Goal: Task Accomplishment & Management: Manage account settings

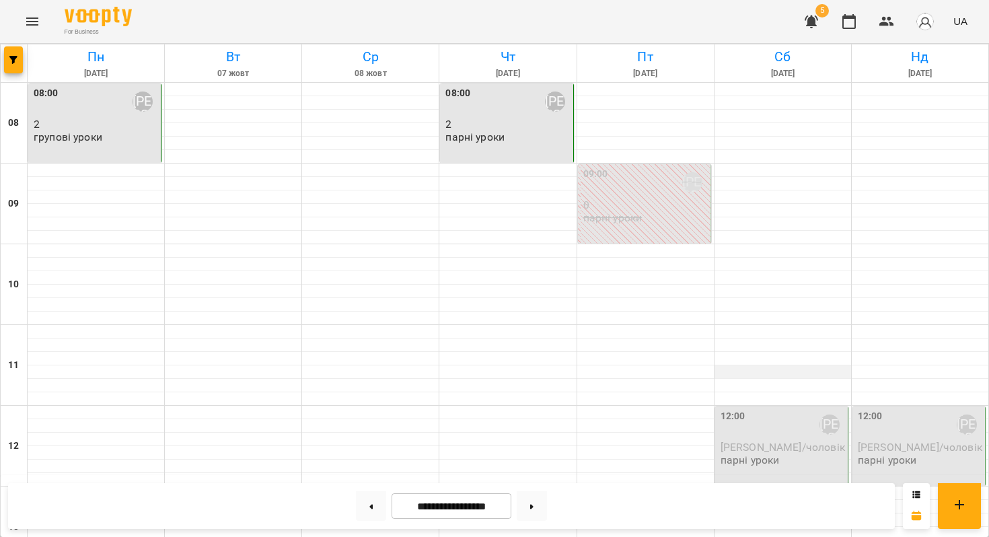
scroll to position [212, 0]
click at [772, 392] on div at bounding box center [782, 398] width 137 height 13
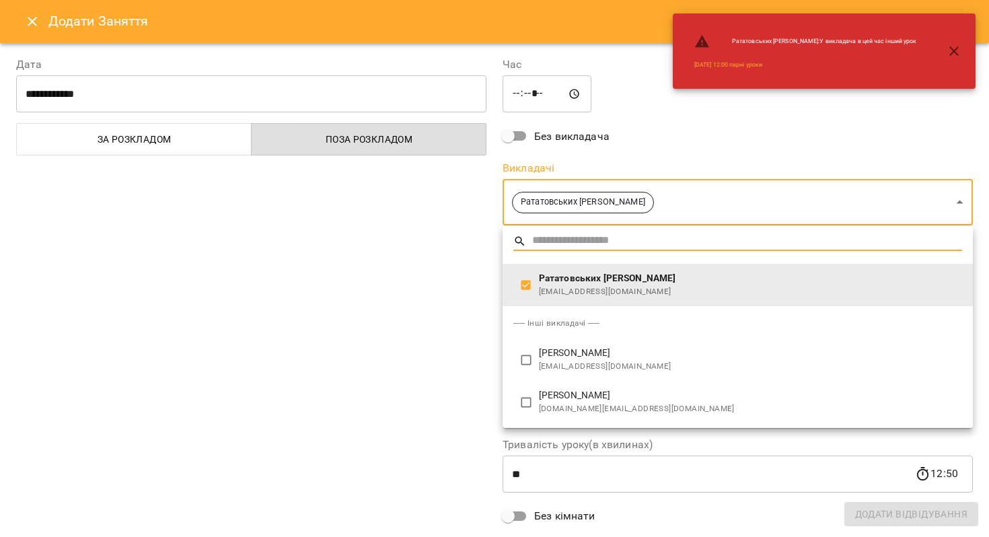
type input "**********"
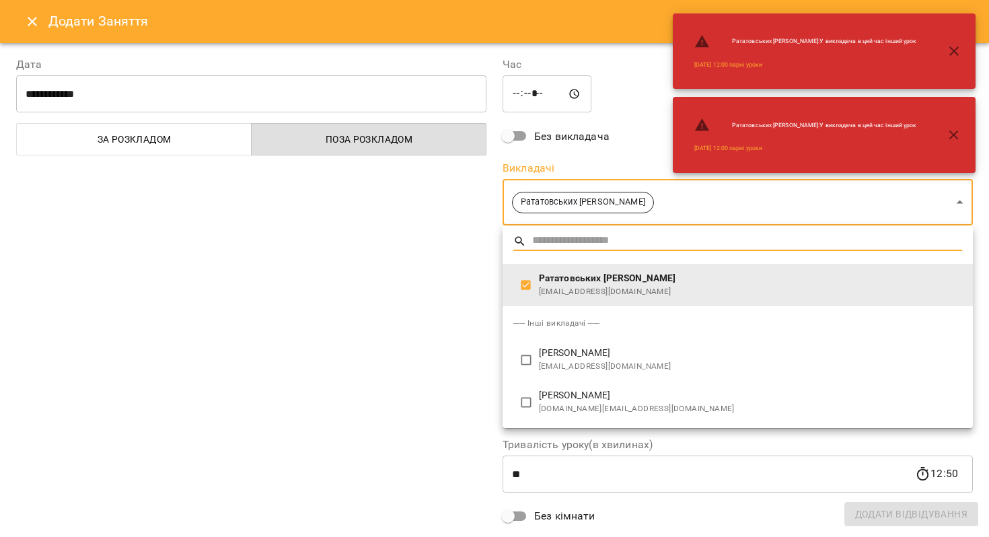
click at [36, 24] on div at bounding box center [494, 268] width 989 height 537
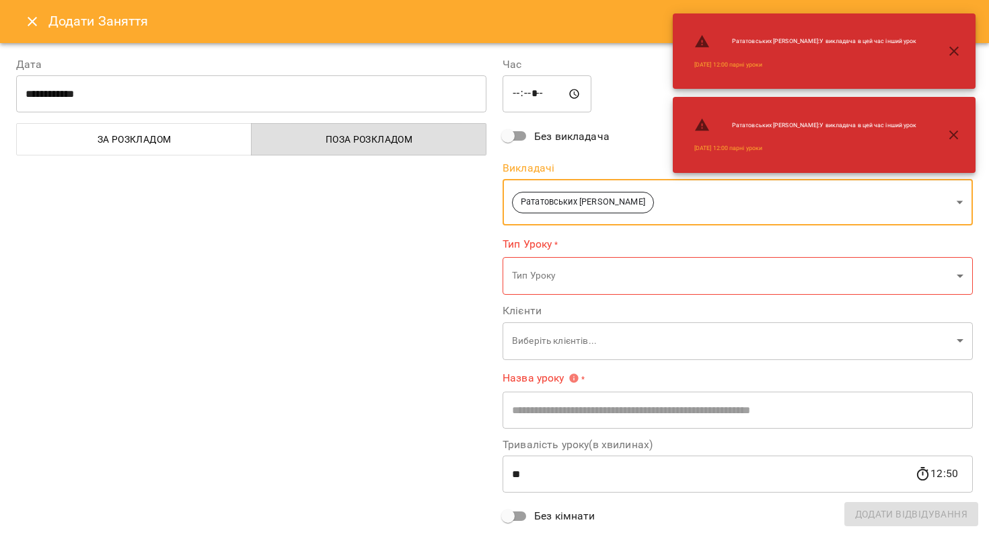
click at [34, 21] on icon "Close" at bounding box center [32, 21] width 16 height 16
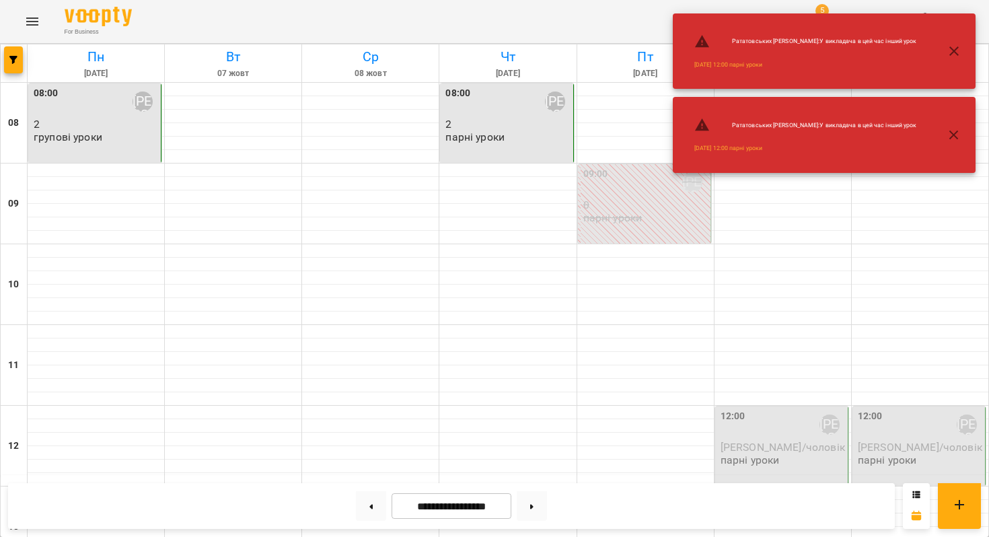
click at [955, 54] on icon "button" at bounding box center [954, 51] width 16 height 16
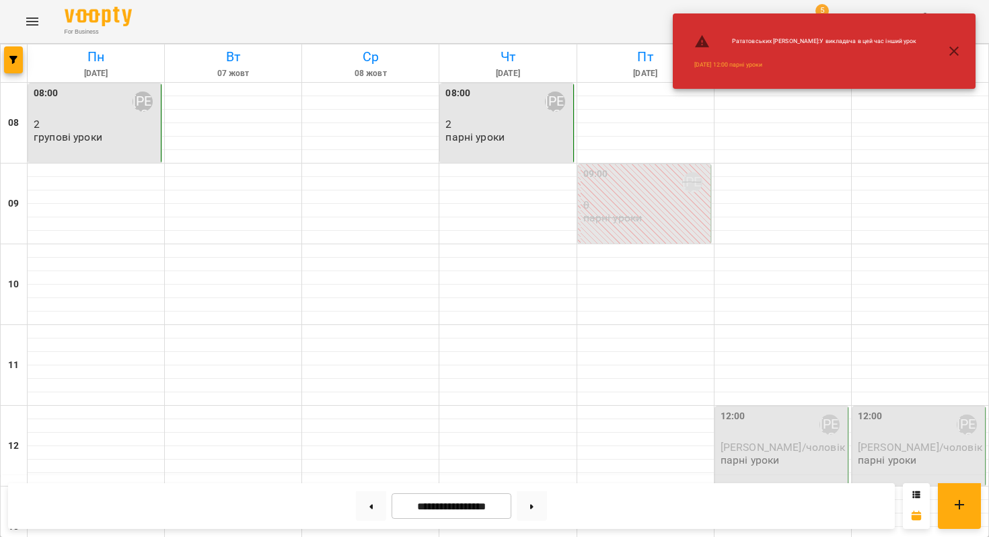
click at [955, 56] on icon "button" at bounding box center [954, 51] width 16 height 16
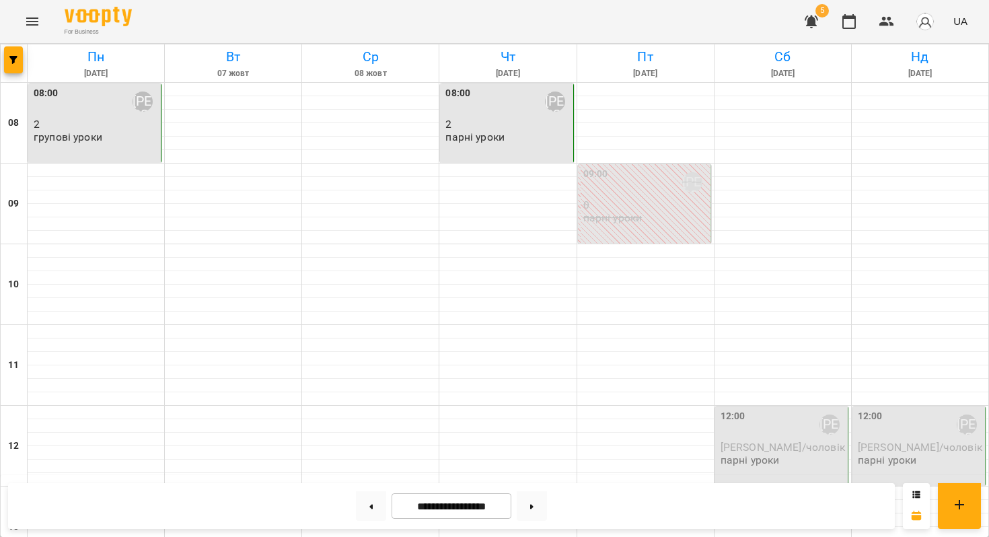
click at [805, 409] on div "12:00 Рататовських [PERSON_NAME]" at bounding box center [782, 424] width 124 height 31
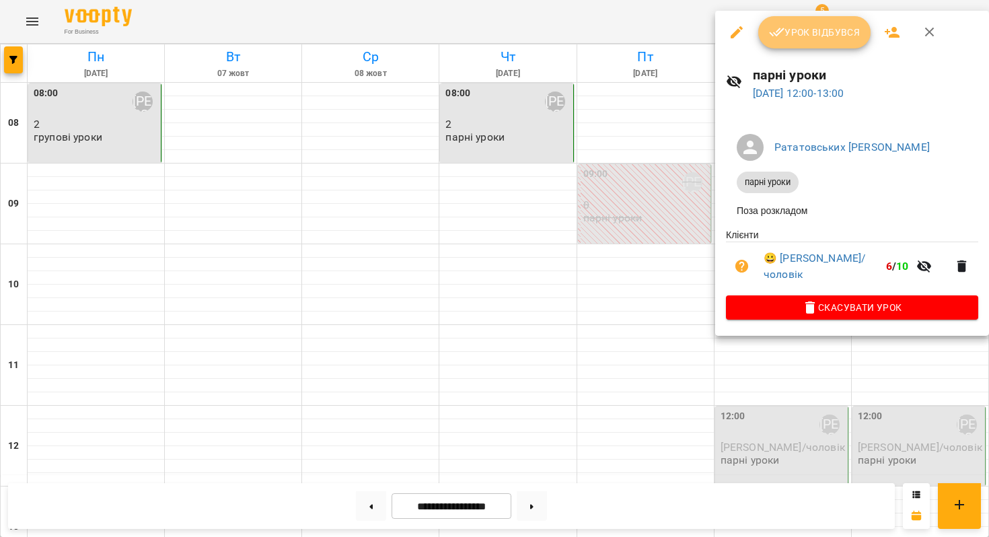
click at [795, 34] on span "Урок відбувся" at bounding box center [814, 32] width 91 height 16
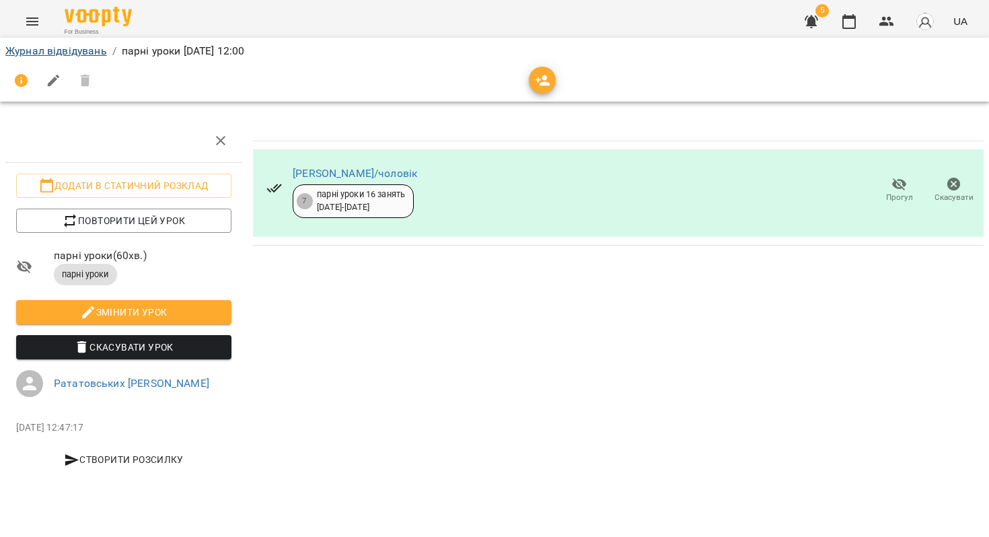
click at [62, 50] on link "Журнал відвідувань" at bounding box center [56, 50] width 102 height 13
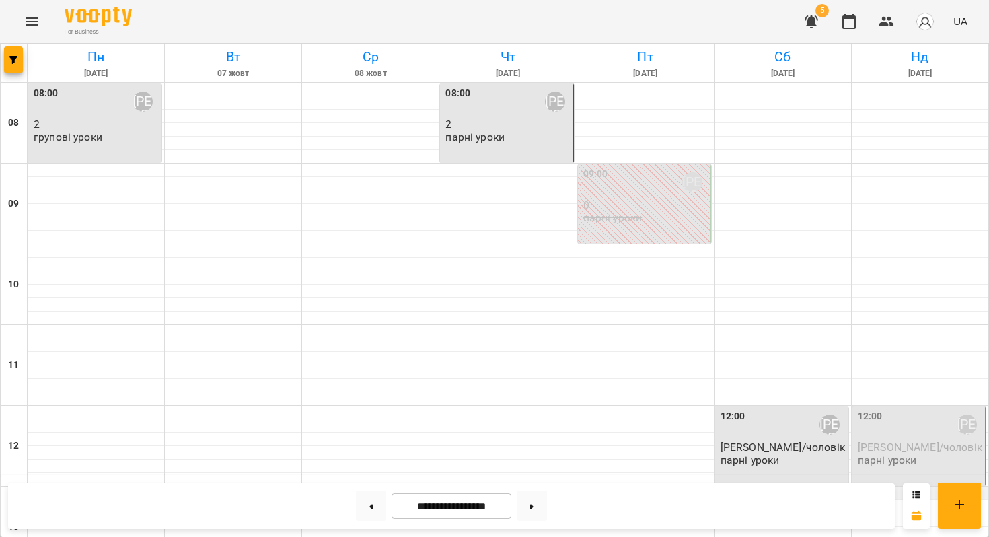
scroll to position [166, 0]
click at [889, 454] on p "парні уроки" at bounding box center [887, 459] width 59 height 11
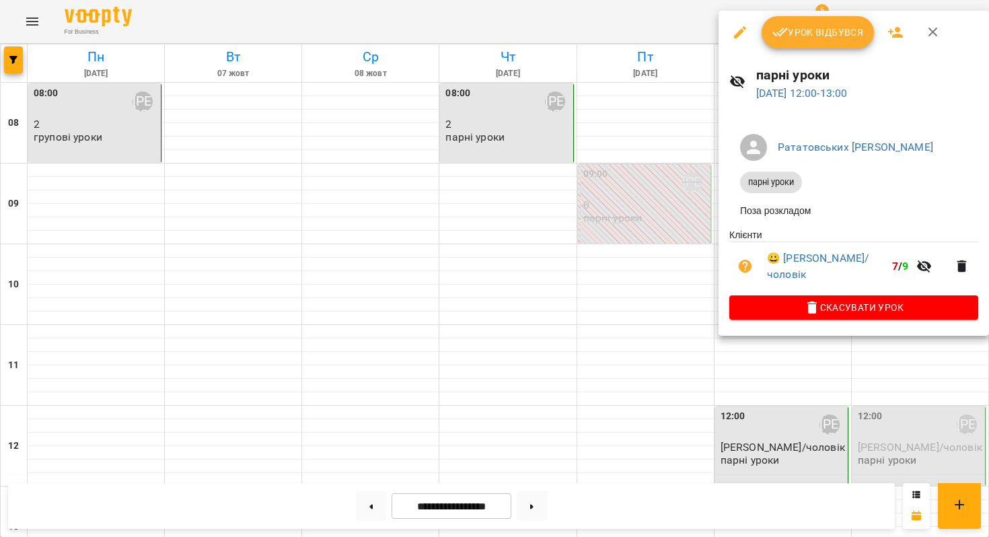
click at [817, 28] on span "Урок відбувся" at bounding box center [817, 32] width 91 height 16
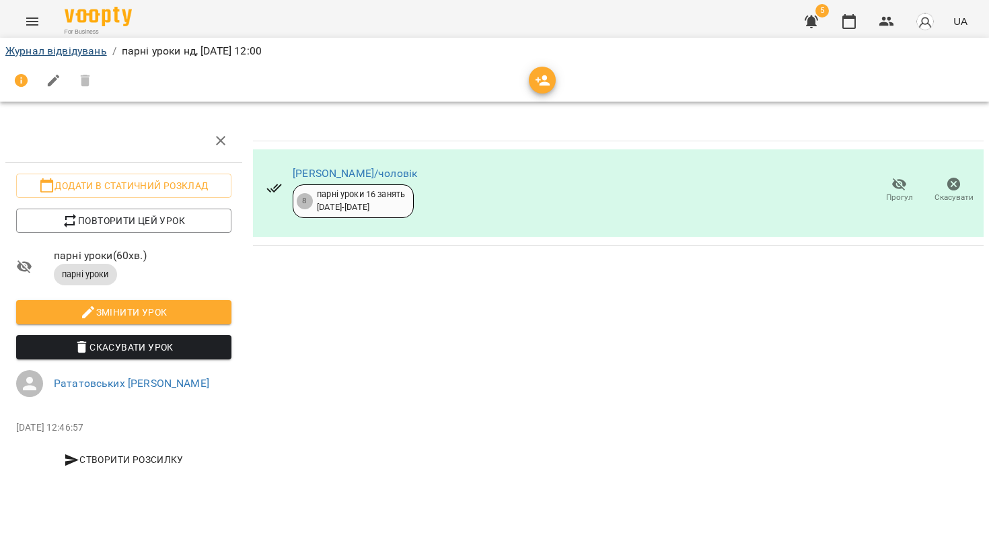
click at [75, 45] on link "Журнал відвідувань" at bounding box center [56, 50] width 102 height 13
